Goal: Find specific page/section: Find specific page/section

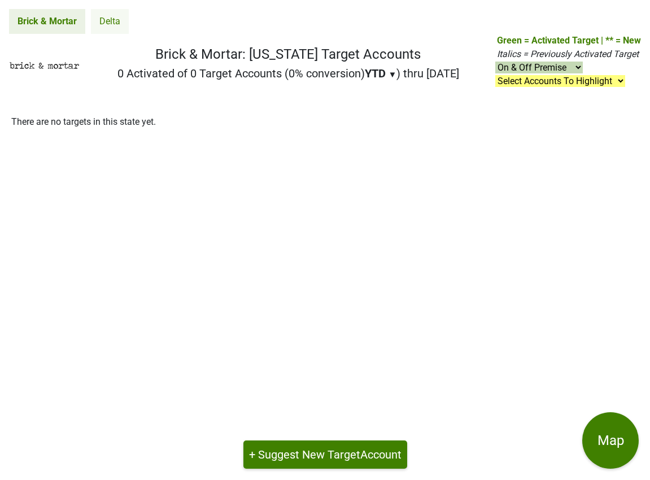
click at [110, 26] on link "Delta" at bounding box center [110, 21] width 38 height 25
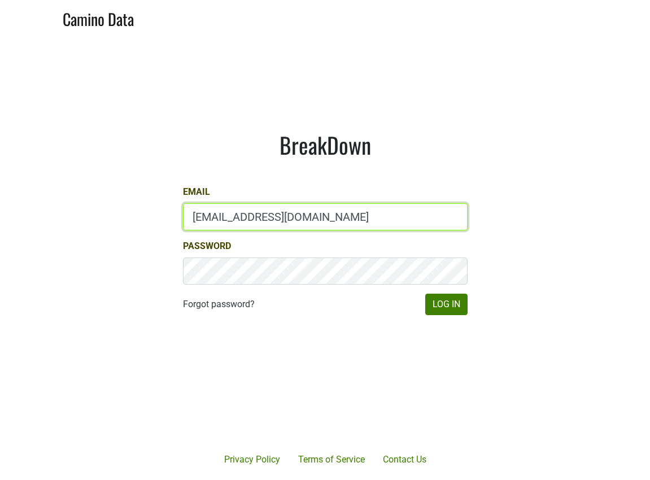
type input "[EMAIL_ADDRESS][DOMAIN_NAME]"
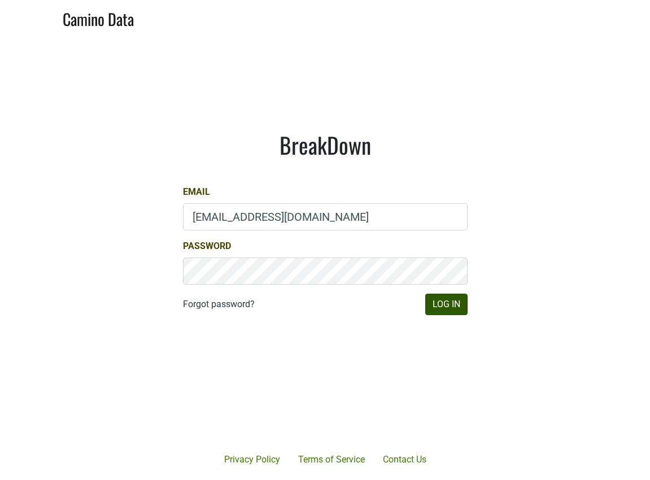
click at [449, 310] on button "Log In" at bounding box center [446, 303] width 42 height 21
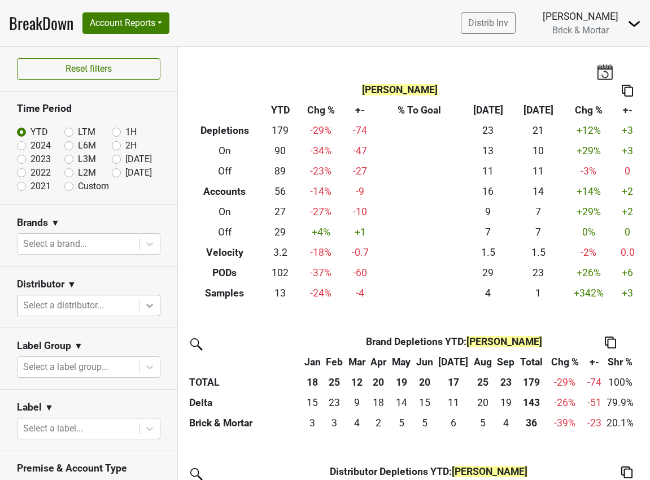
click at [144, 305] on icon at bounding box center [149, 305] width 11 height 11
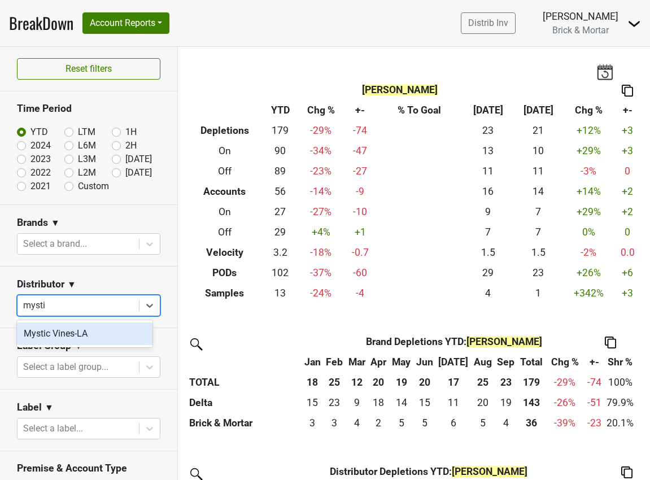
type input "mystic"
click at [102, 335] on div "Mystic Vines-LA" at bounding box center [84, 333] width 135 height 23
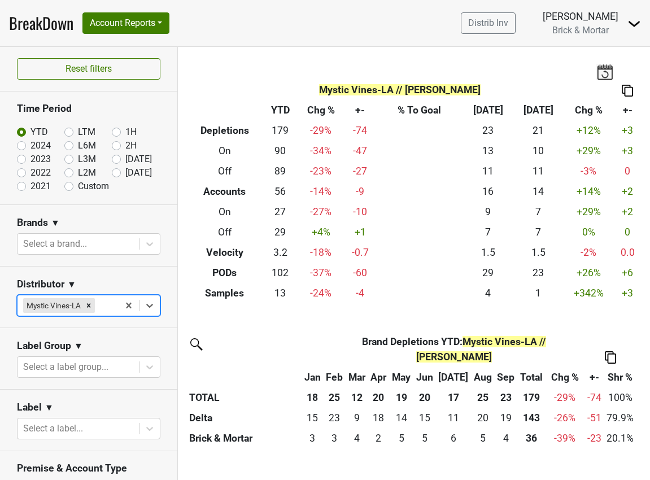
scroll to position [159, 0]
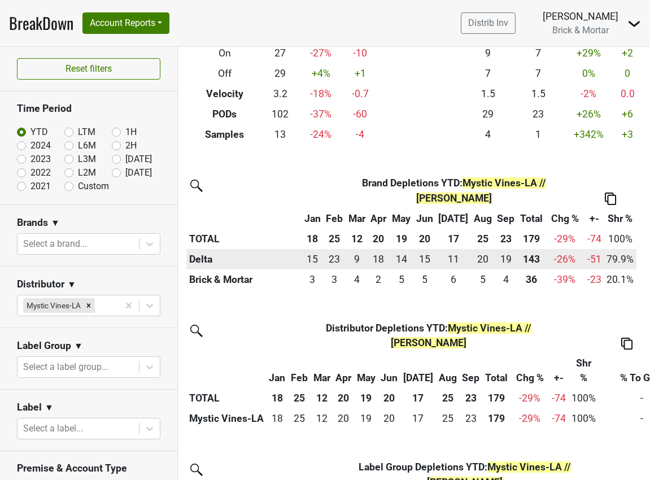
click at [204, 257] on th "Delta" at bounding box center [243, 259] width 115 height 20
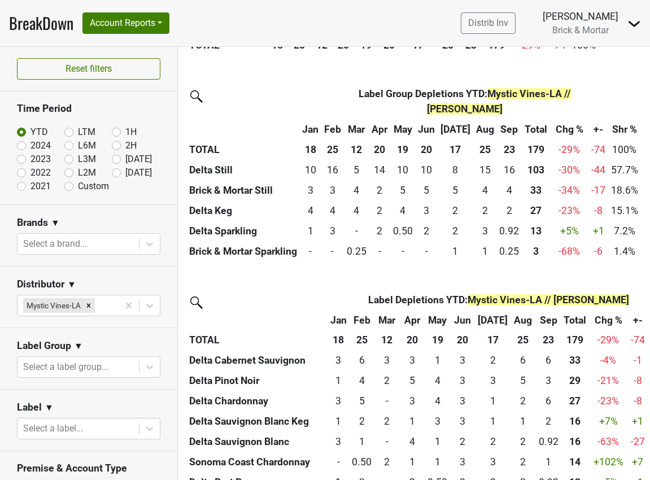
scroll to position [753, 0]
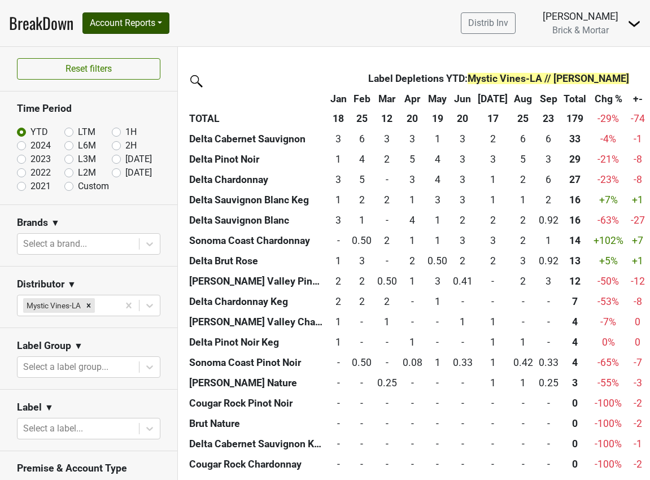
click at [147, 23] on button "Account Reports" at bounding box center [125, 22] width 87 height 21
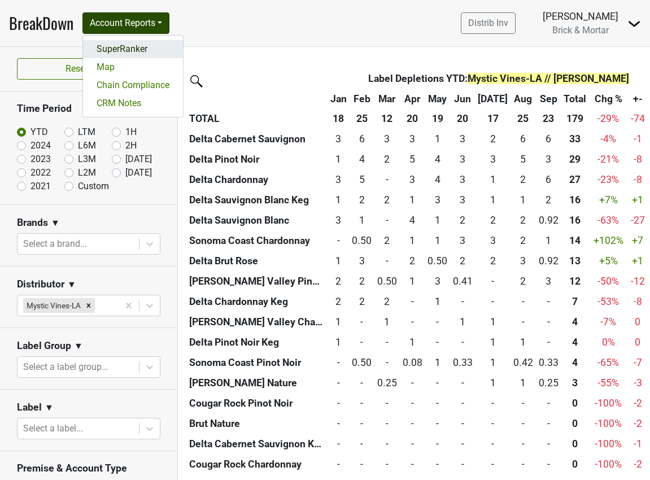
click at [132, 44] on link "SuperRanker" at bounding box center [133, 49] width 100 height 18
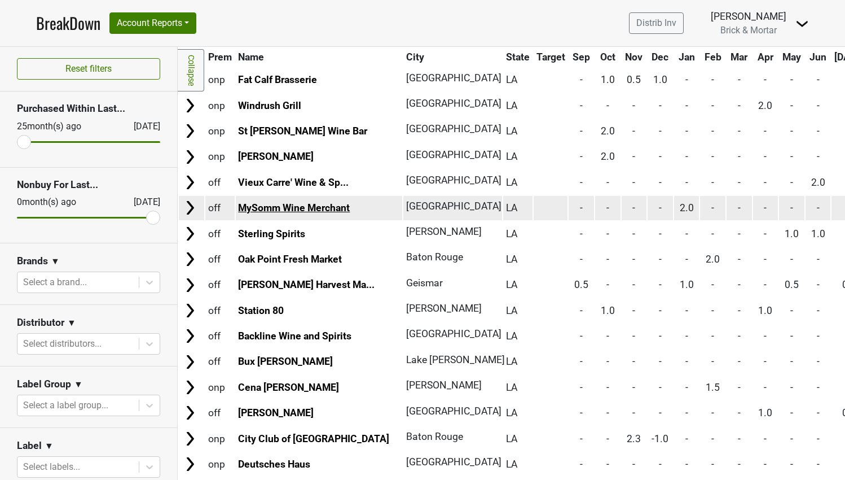
scroll to position [622, 0]
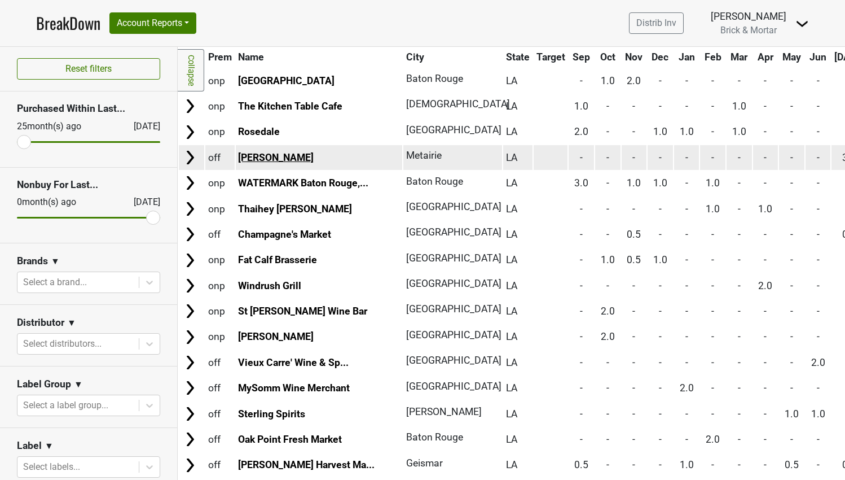
click at [277, 152] on link "Langenstein's" at bounding box center [276, 157] width 76 height 11
